Goal: Transaction & Acquisition: Purchase product/service

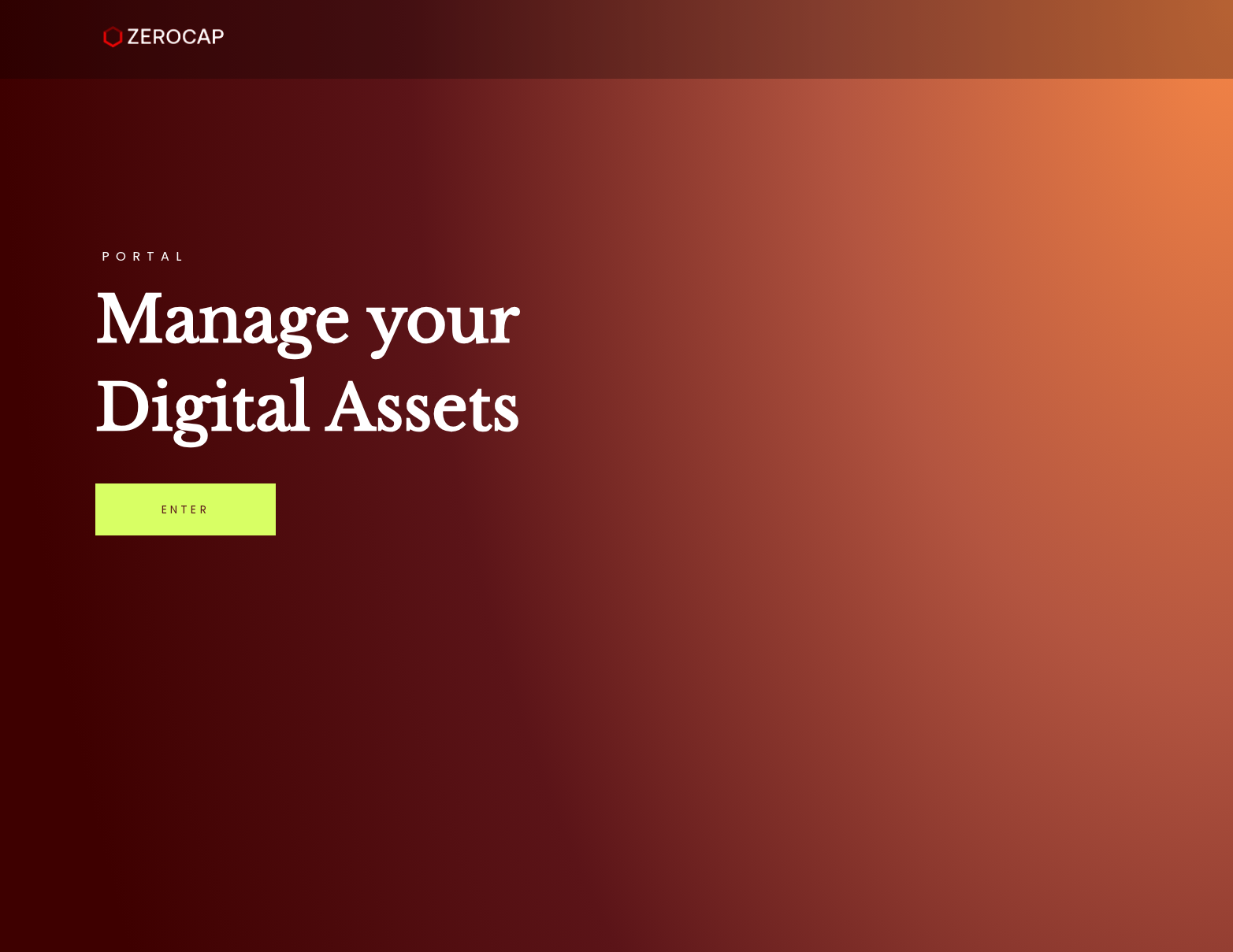
click at [214, 509] on link "Enter" at bounding box center [185, 509] width 180 height 52
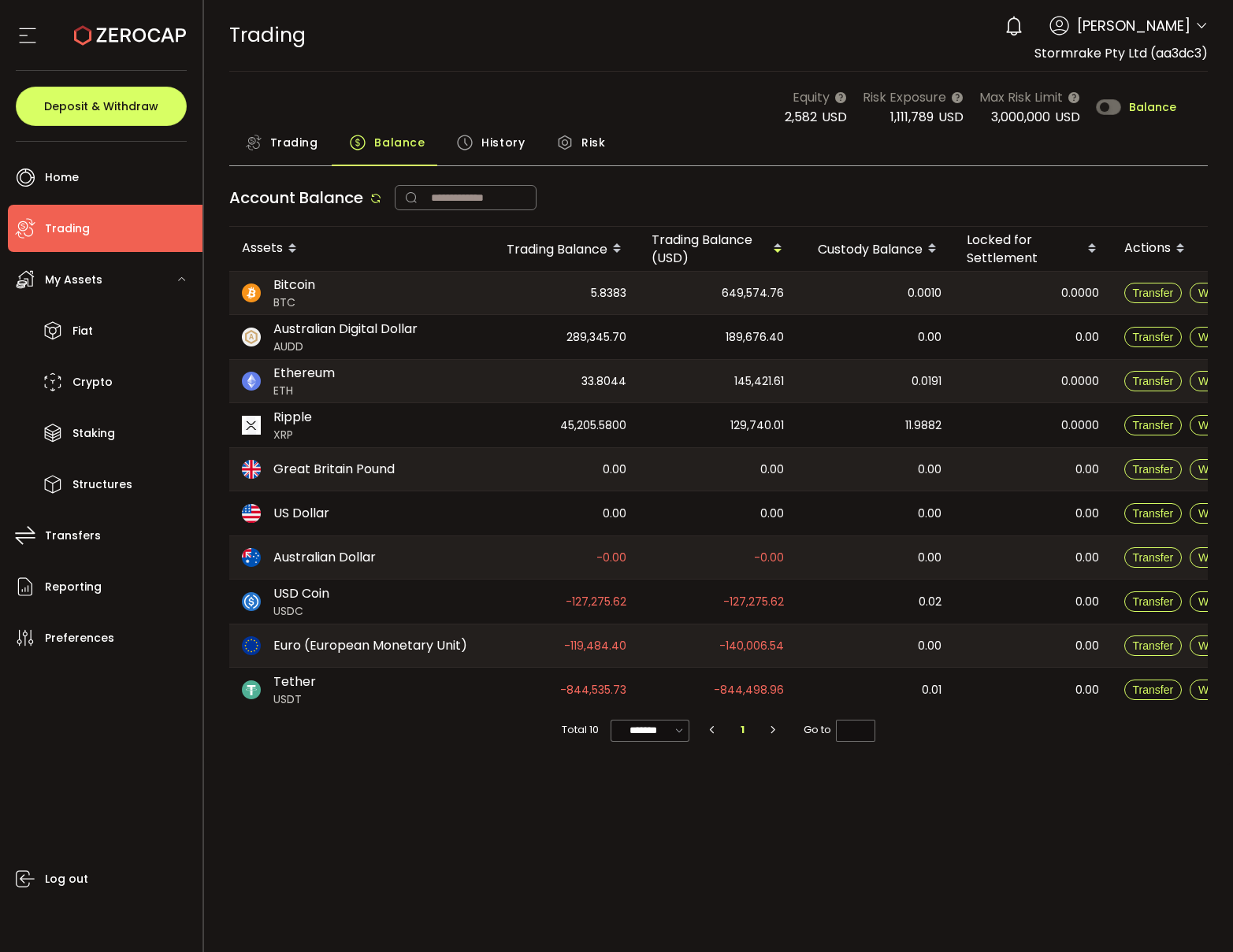
click at [290, 153] on span "Trading" at bounding box center [294, 143] width 48 height 31
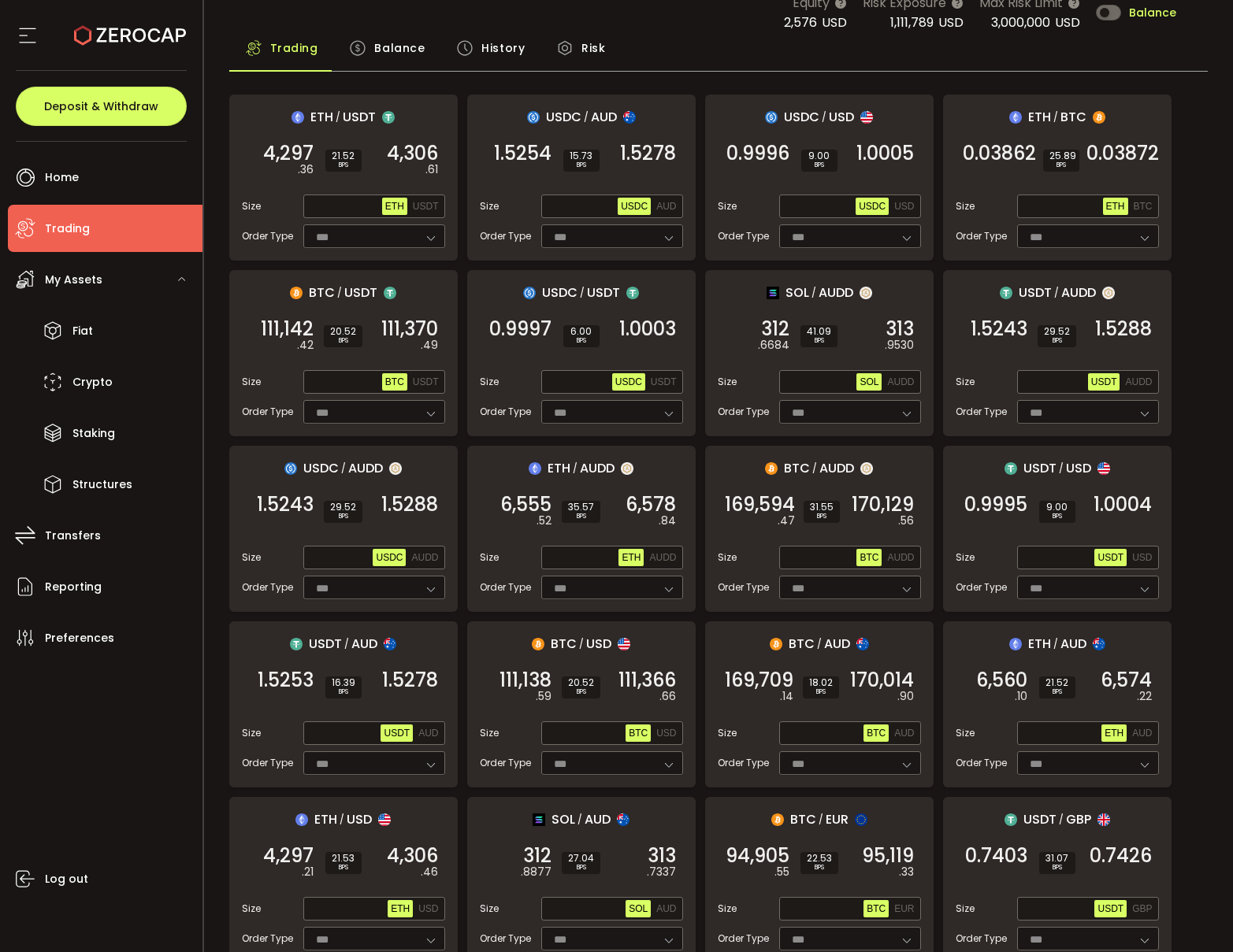
scroll to position [99, 0]
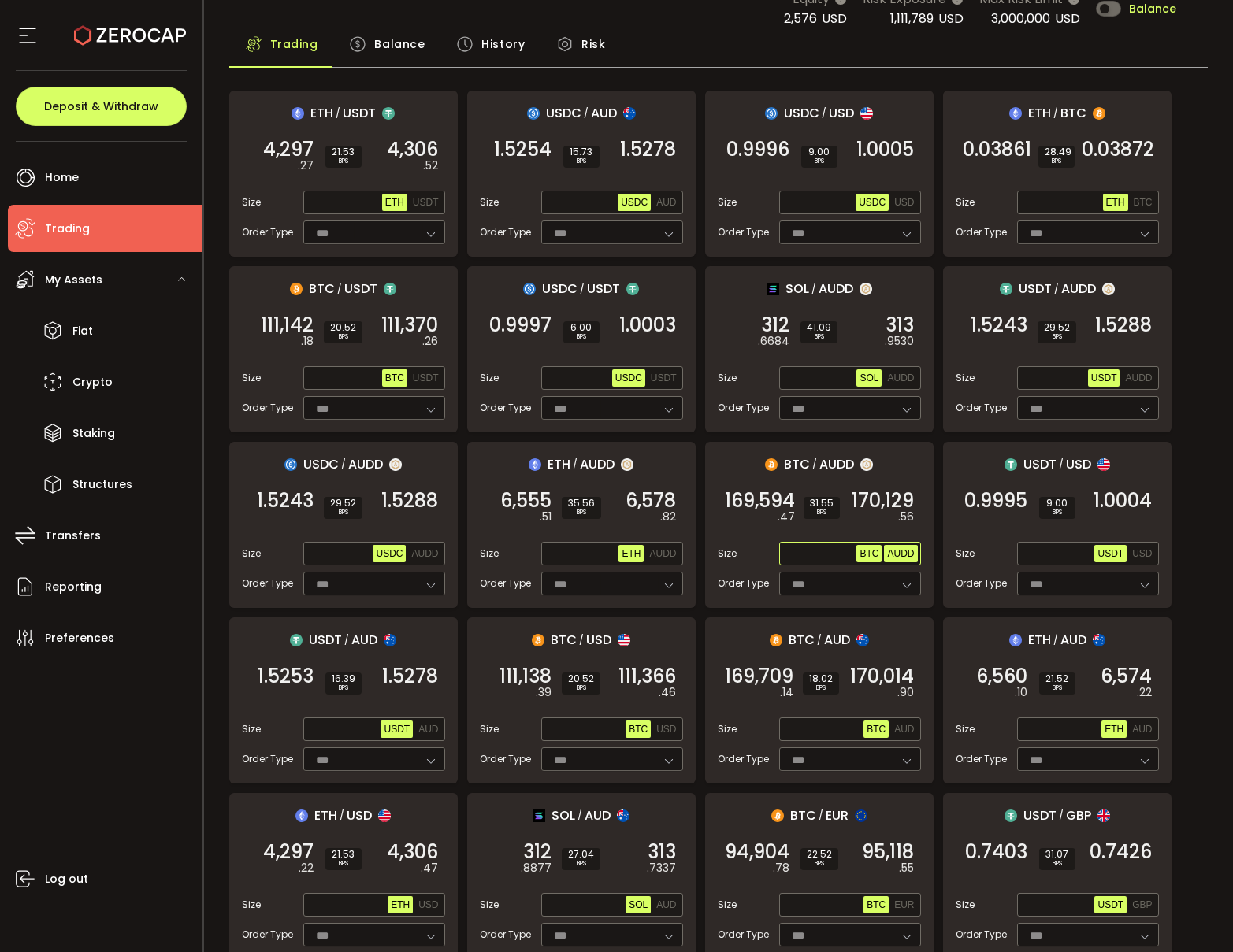
click at [909, 558] on span "AUDD" at bounding box center [899, 554] width 27 height 11
click at [794, 553] on input "text" at bounding box center [820, 554] width 75 height 17
paste input "**********"
type input "**********"
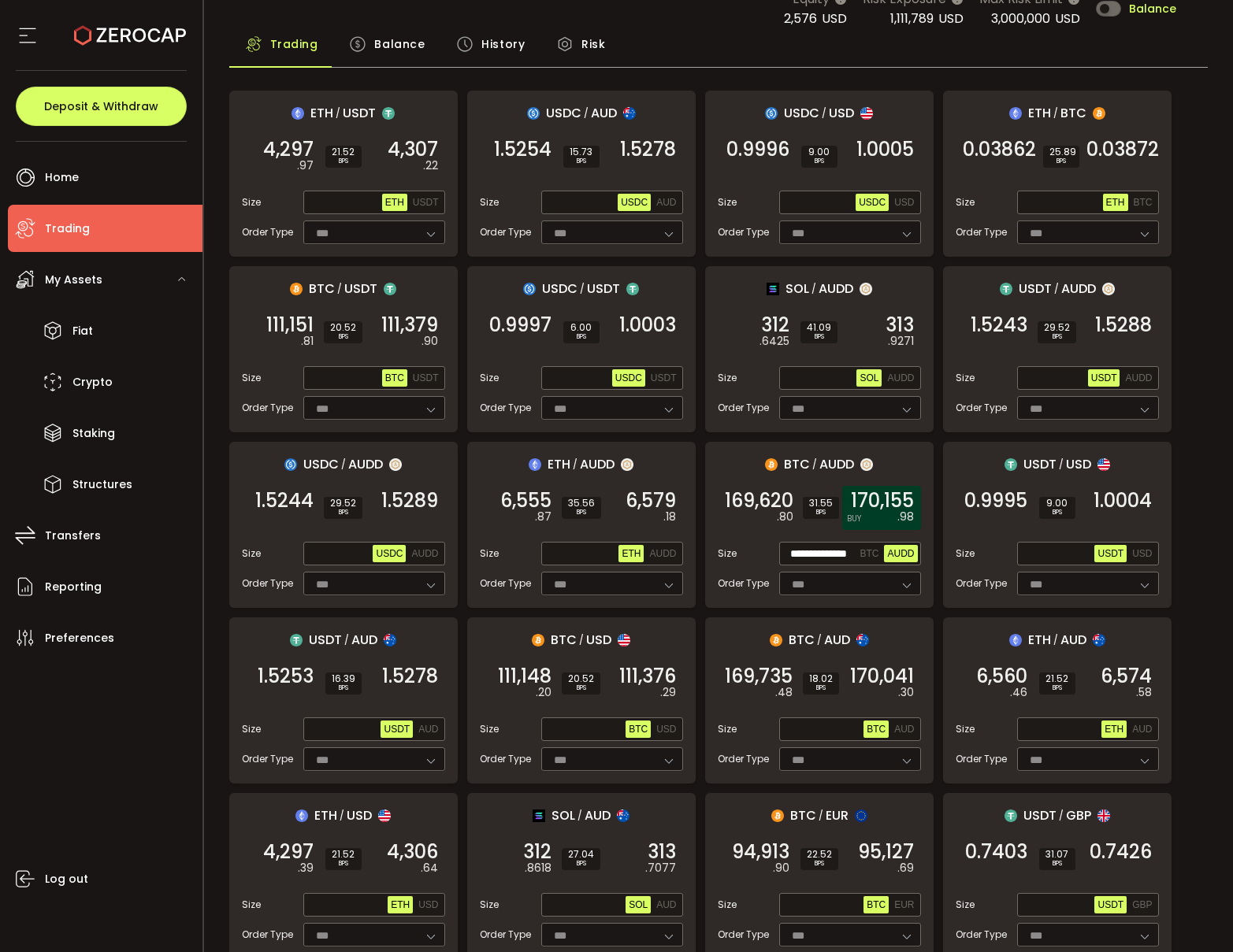
scroll to position [0, 0]
click at [881, 513] on div "170,155 .98 BUY" at bounding box center [881, 508] width 79 height 44
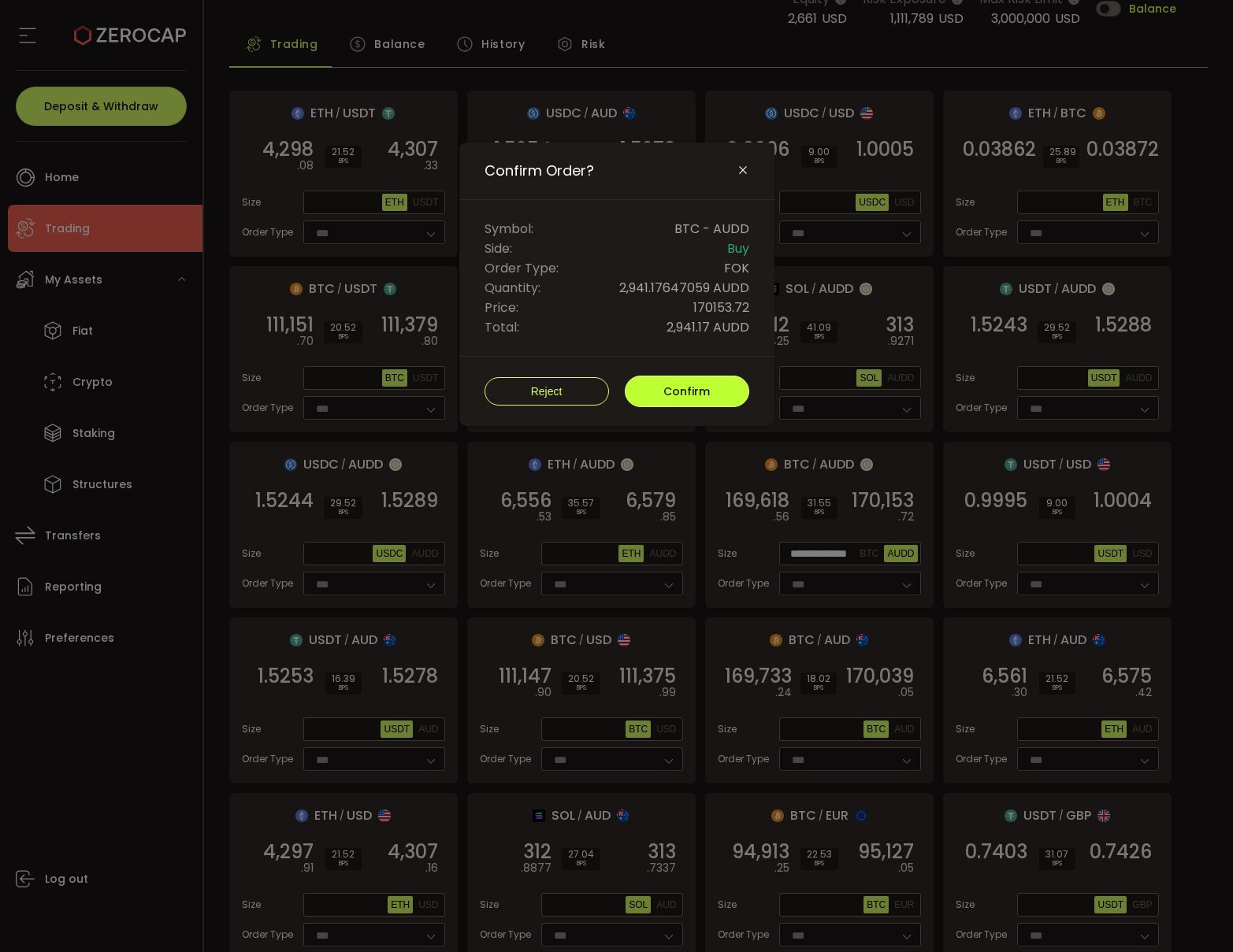
click at [710, 388] on button "Confirm" at bounding box center [686, 391] width 124 height 31
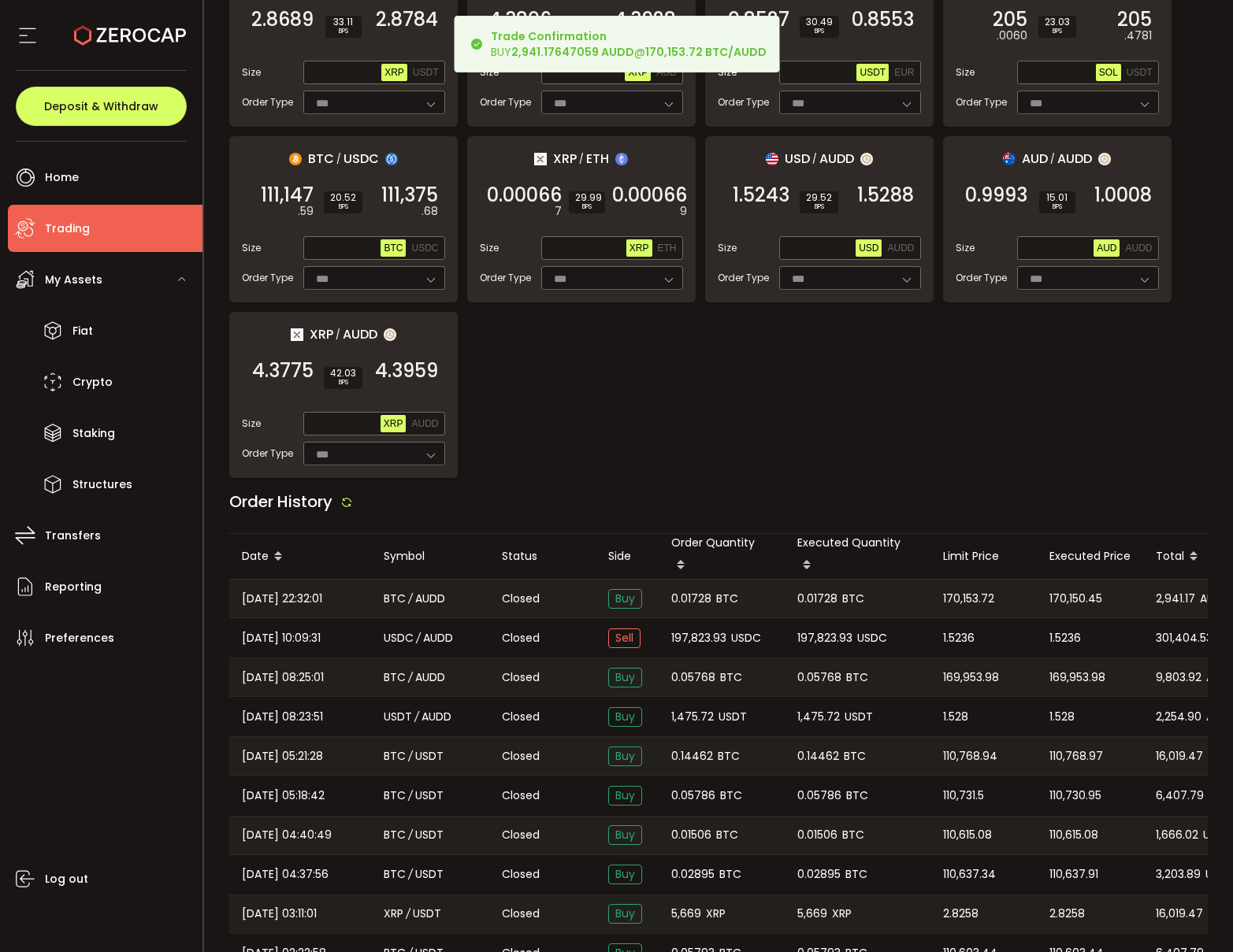
scroll to position [1110, 0]
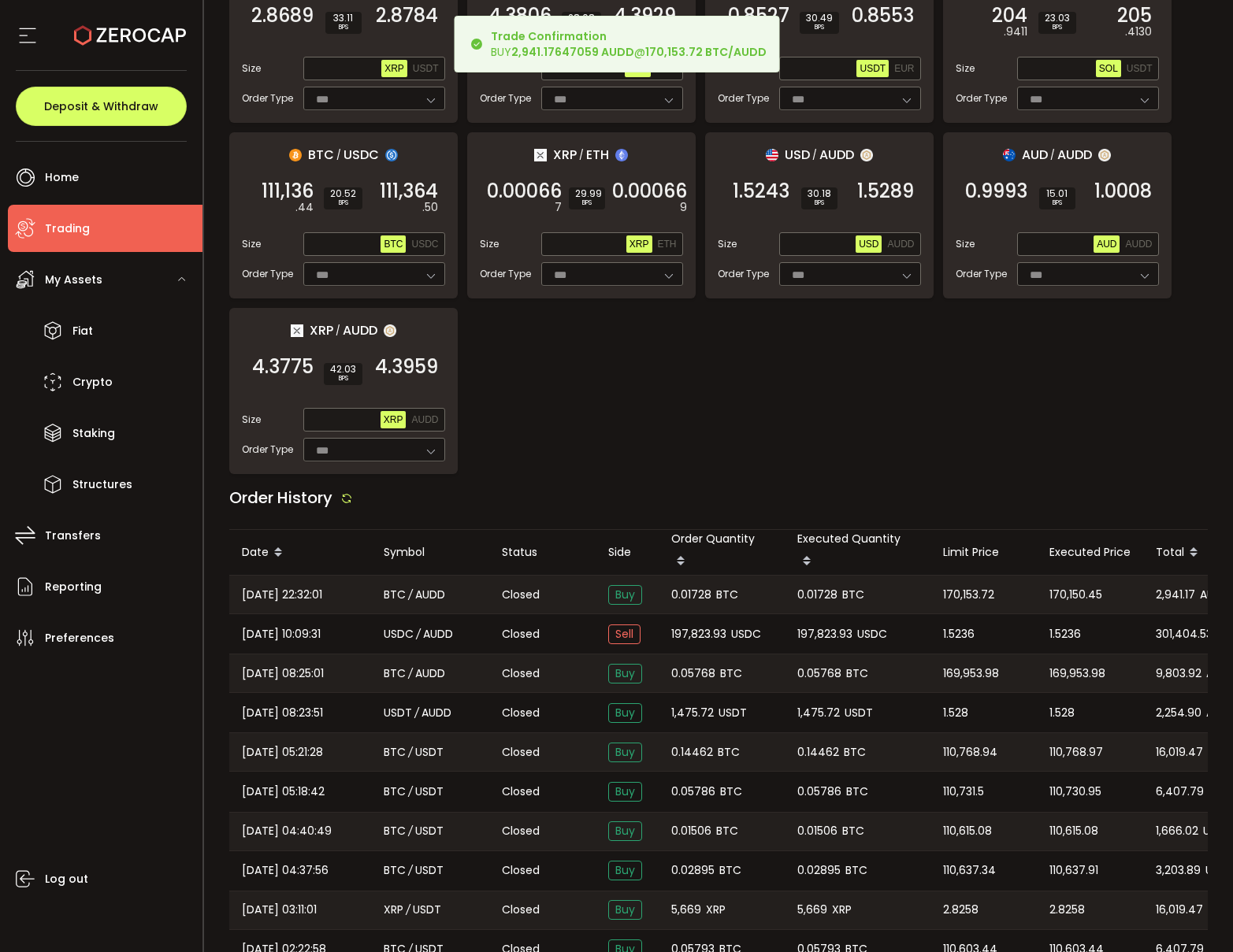
click at [693, 586] on span "0.01728" at bounding box center [691, 595] width 40 height 18
copy span "0.01728"
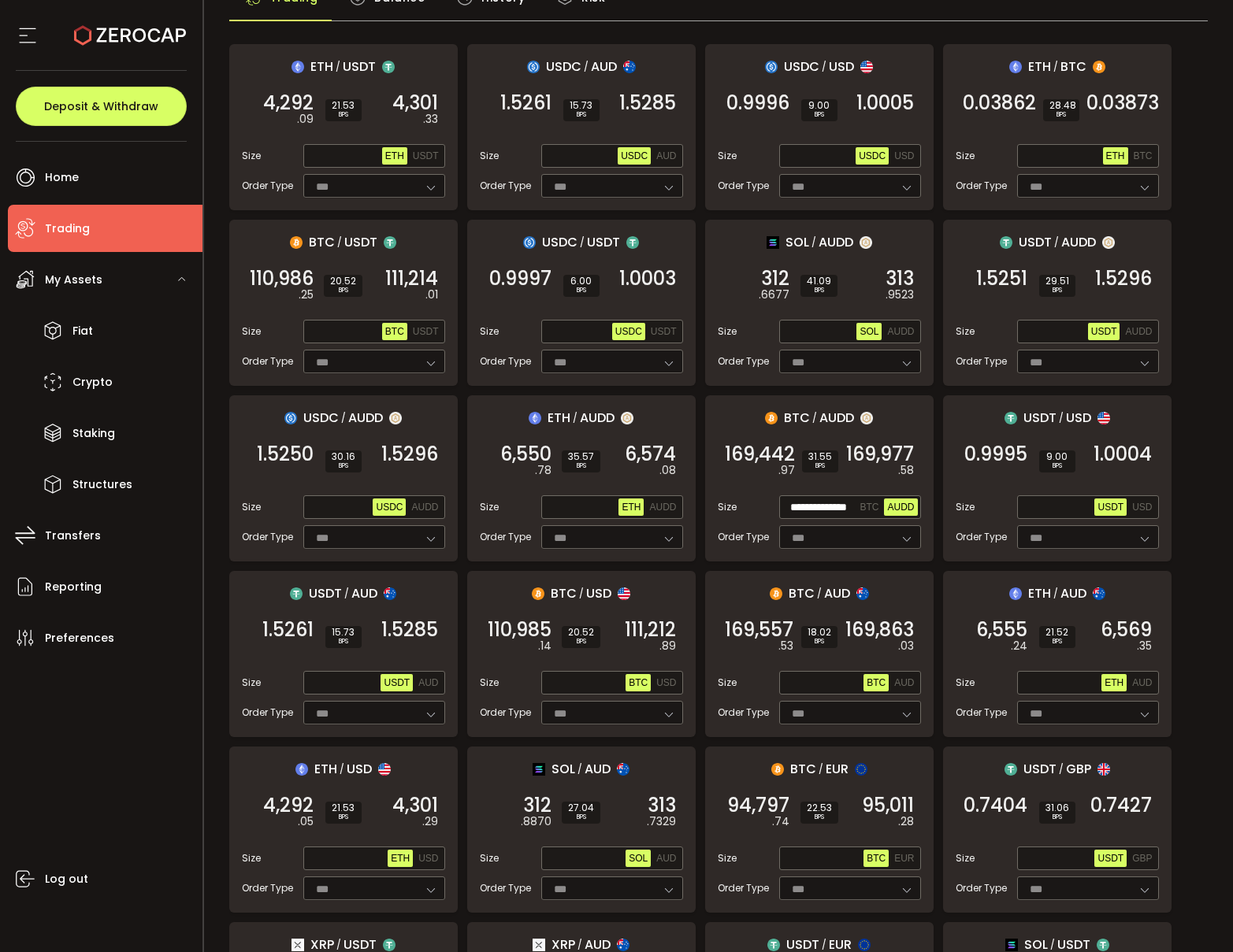
scroll to position [0, 0]
